Goal: Information Seeking & Learning: Learn about a topic

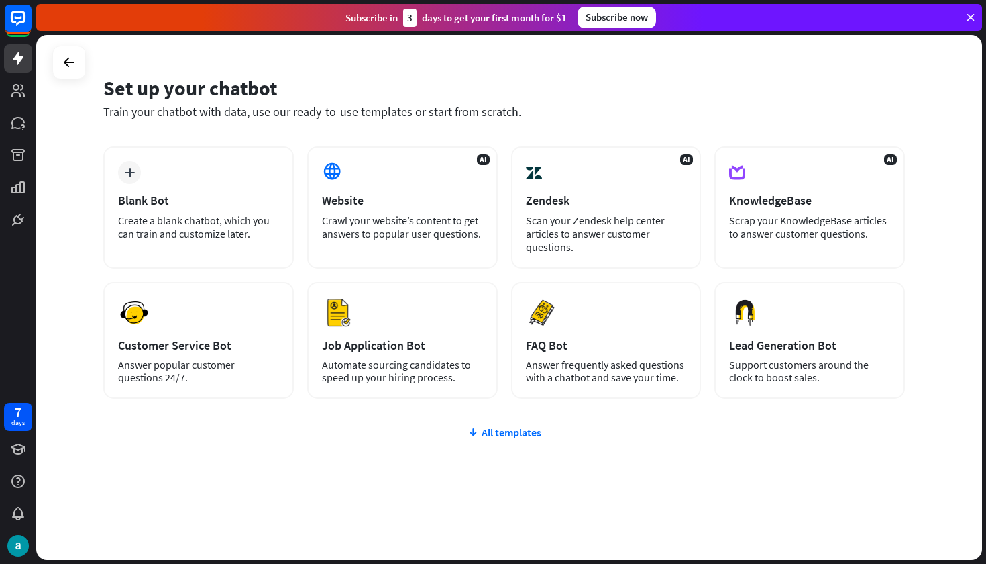
scroll to position [30, 0]
click at [14, 115] on icon at bounding box center [18, 123] width 16 height 16
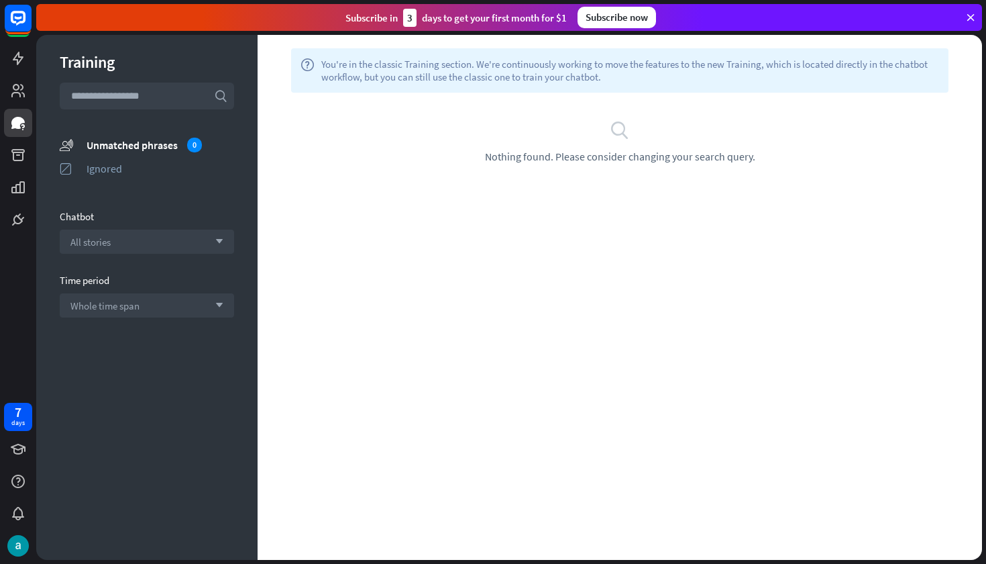
click at [522, 153] on span "Nothing found. Please consider changing your search query." at bounding box center [620, 156] width 270 height 13
click at [625, 125] on icon "search" at bounding box center [620, 129] width 20 height 20
click at [576, 145] on div "search Nothing found. Please consider changing your search query." at bounding box center [620, 141] width 684 height 44
click at [575, 154] on span "Nothing found. Please consider changing your search query." at bounding box center [620, 156] width 270 height 13
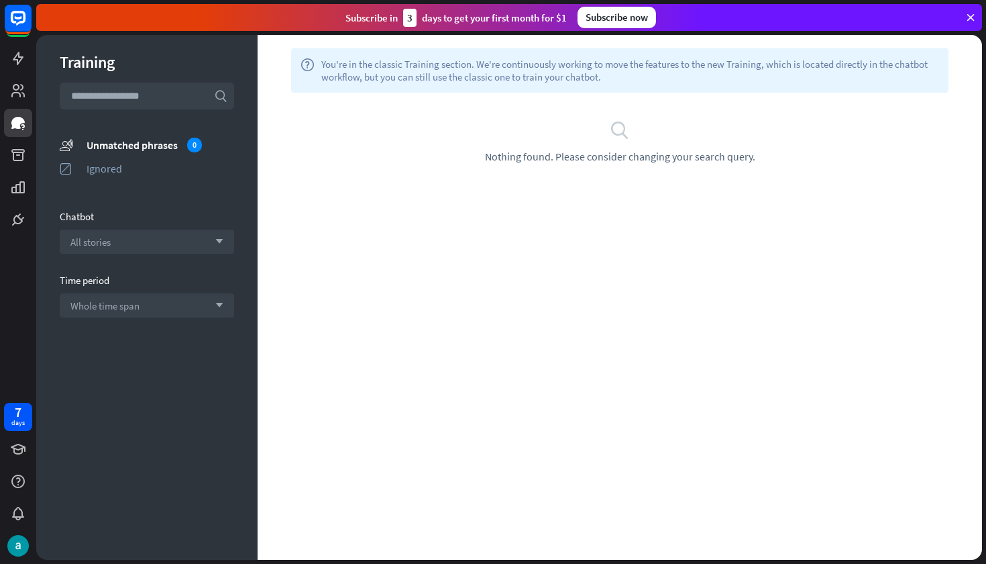
click at [160, 99] on input "text" at bounding box center [147, 96] width 174 height 27
paste input "**********"
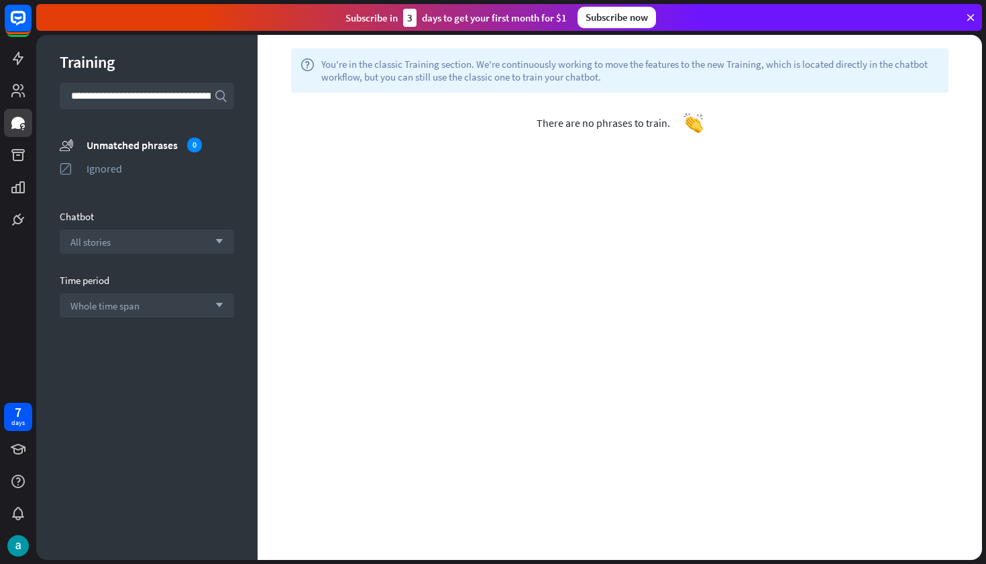
type input "**********"
click at [225, 96] on icon "search" at bounding box center [220, 95] width 13 height 13
click at [217, 97] on icon "search" at bounding box center [220, 95] width 13 height 13
click at [201, 148] on div "0" at bounding box center [194, 145] width 15 height 15
